Goal: Information Seeking & Learning: Learn about a topic

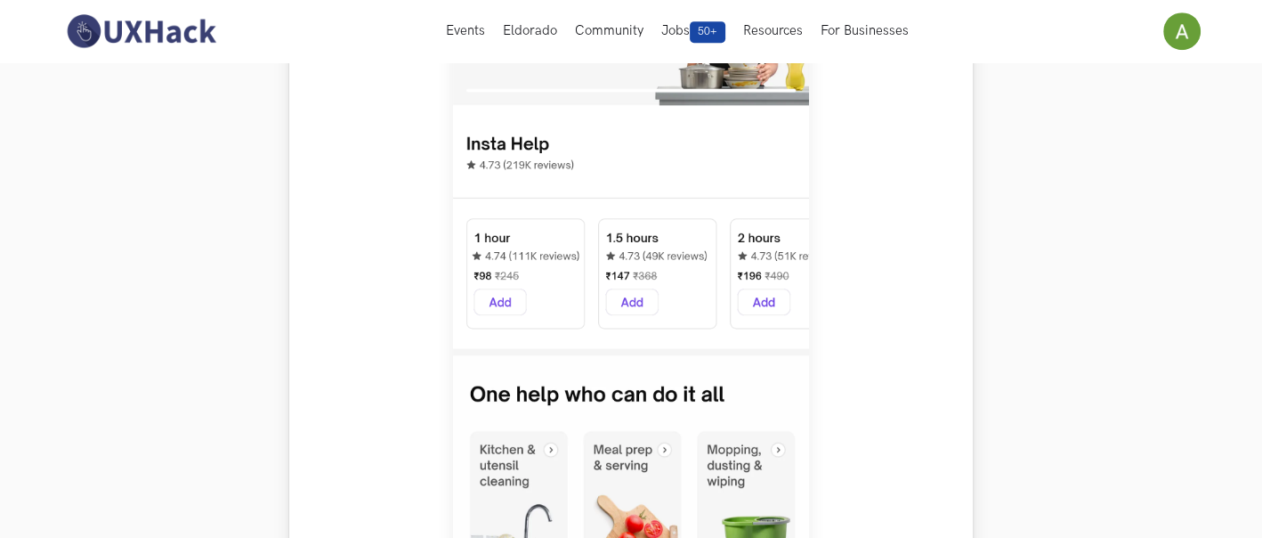
scroll to position [790, 0]
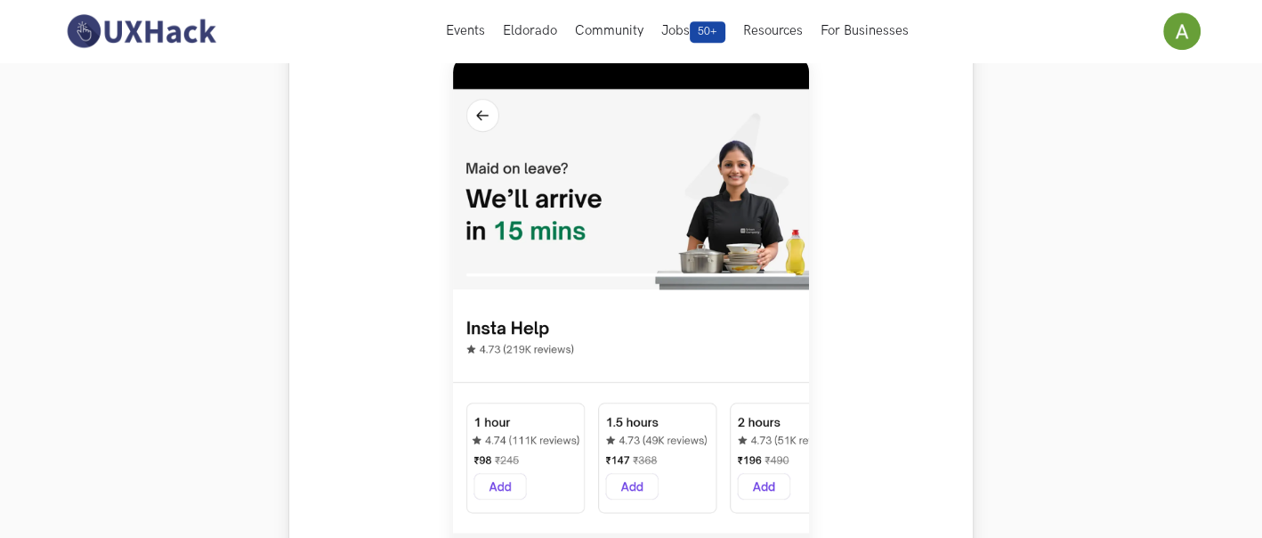
click at [556, 358] on img at bounding box center [631, 449] width 356 height 791
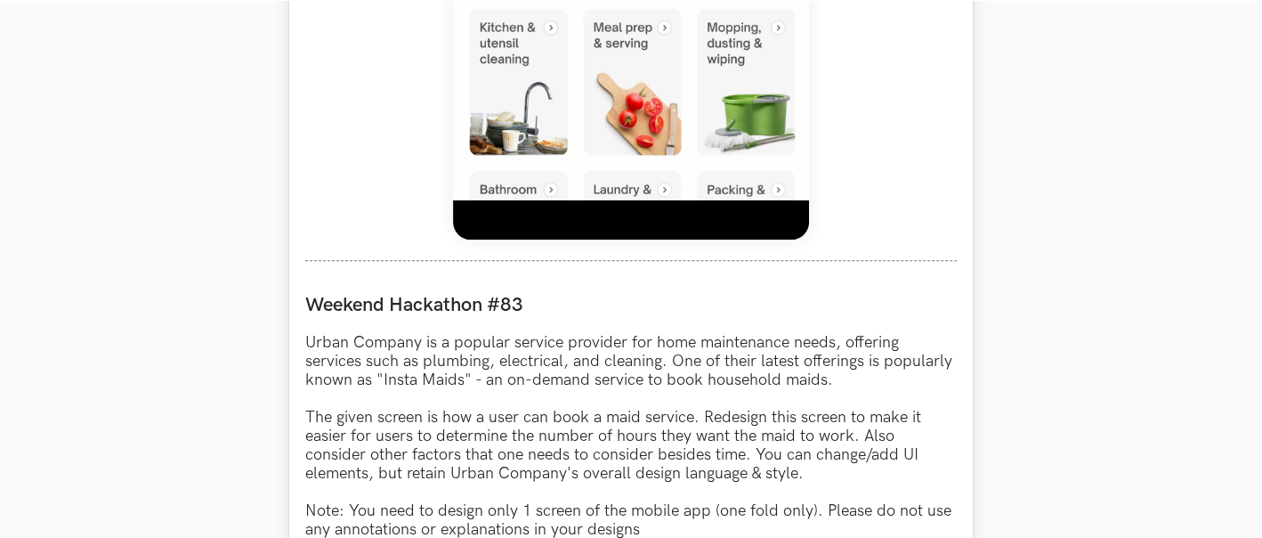
scroll to position [1483, 0]
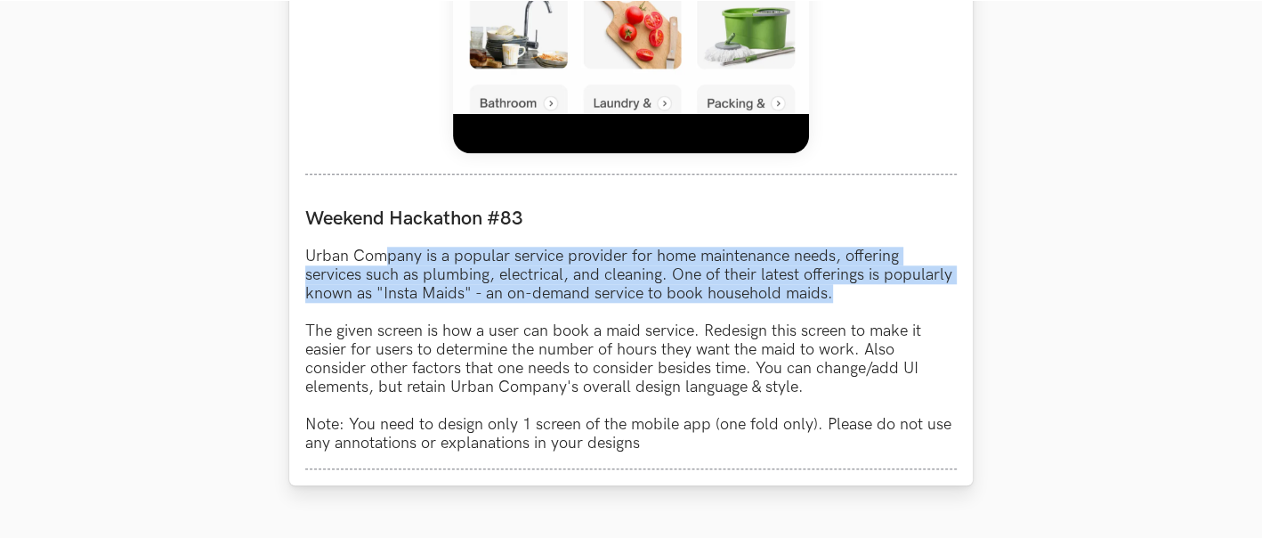
drag, startPoint x: 385, startPoint y: 251, endPoint x: 879, endPoint y: 300, distance: 497.3
click at [879, 300] on p "Urban Company is a popular service provider for home maintenance needs, offerin…" at bounding box center [631, 350] width 652 height 206
click at [878, 302] on p "Urban Company is a popular service provider for home maintenance needs, offerin…" at bounding box center [631, 350] width 652 height 206
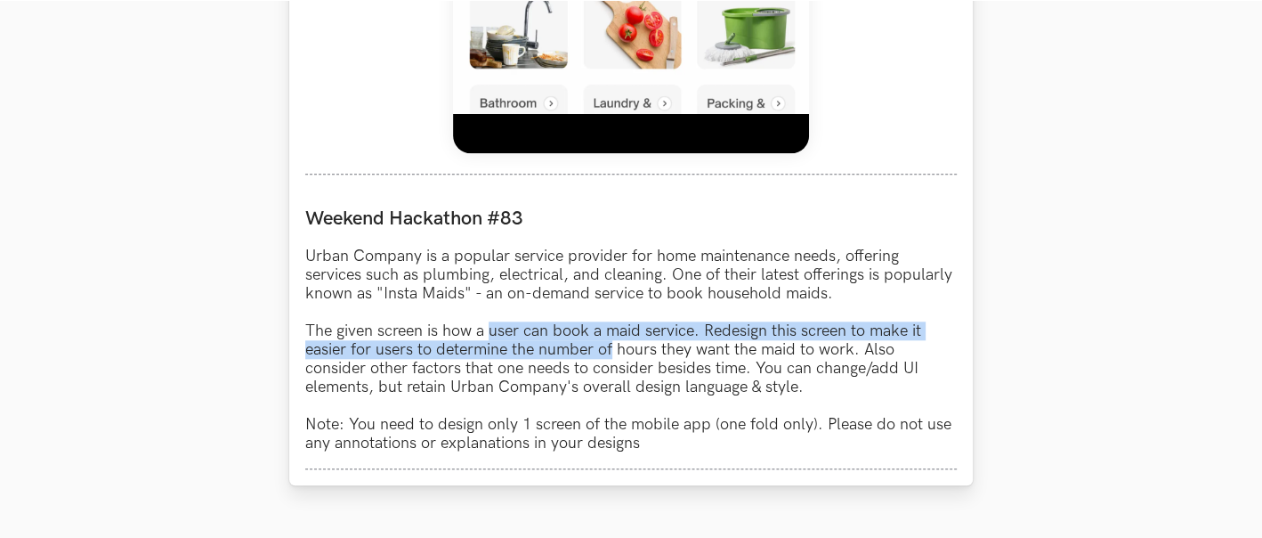
drag, startPoint x: 488, startPoint y: 329, endPoint x: 614, endPoint y: 349, distance: 127.9
click at [614, 349] on p "Urban Company is a popular service provider for home maintenance needs, offerin…" at bounding box center [631, 350] width 652 height 206
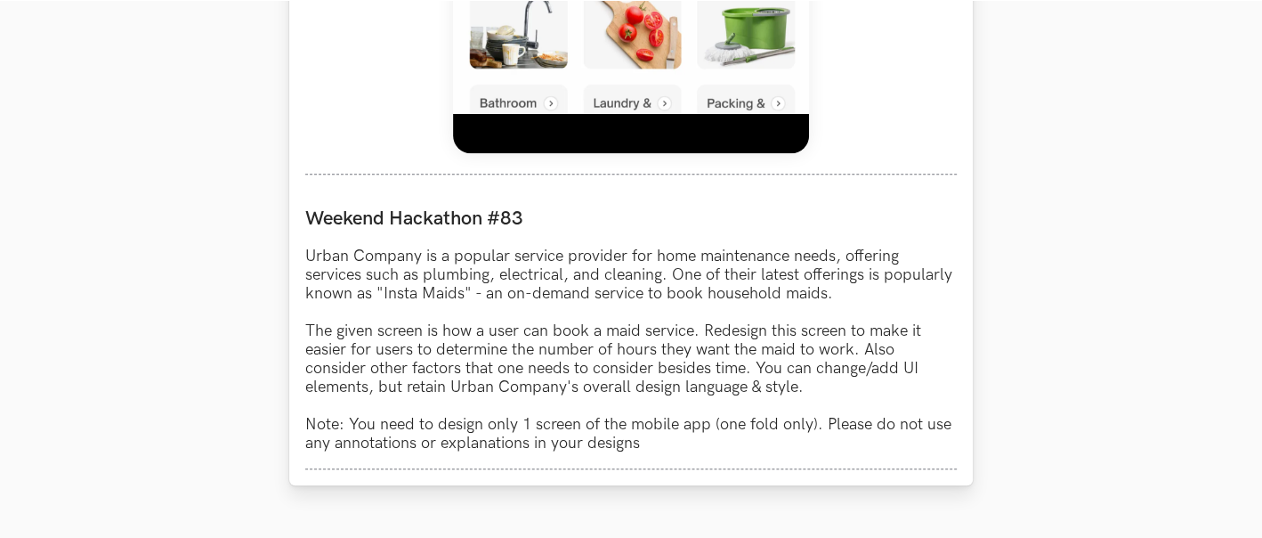
click at [659, 349] on p "Urban Company is a popular service provider for home maintenance needs, offerin…" at bounding box center [631, 350] width 652 height 206
drag, startPoint x: 659, startPoint y: 349, endPoint x: 436, endPoint y: 353, distance: 222.6
click at [436, 353] on p "Urban Company is a popular service provider for home maintenance needs, offerin…" at bounding box center [631, 350] width 652 height 206
